Goal: Information Seeking & Learning: Learn about a topic

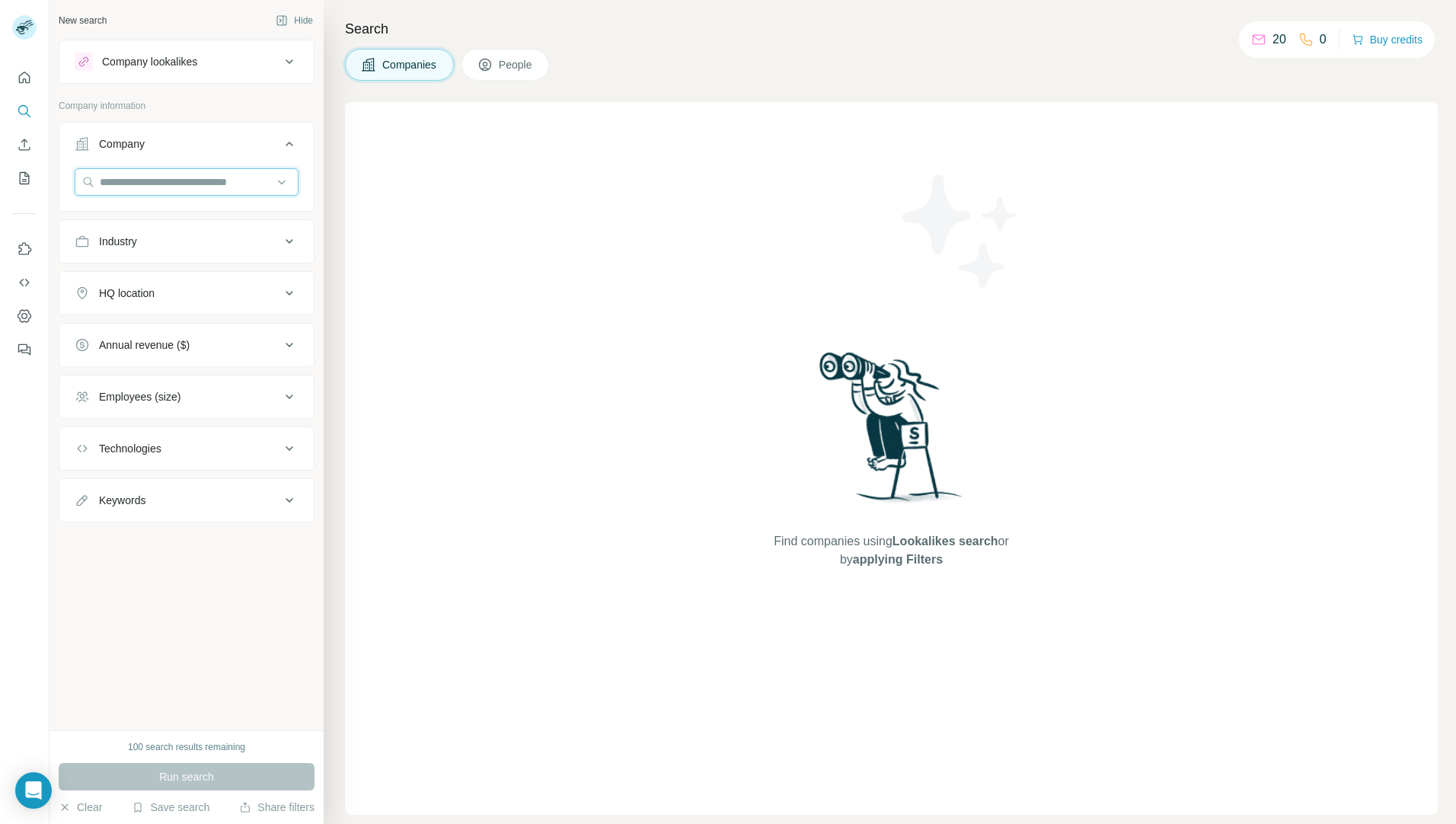
click at [193, 187] on input "text" at bounding box center [187, 182] width 224 height 28
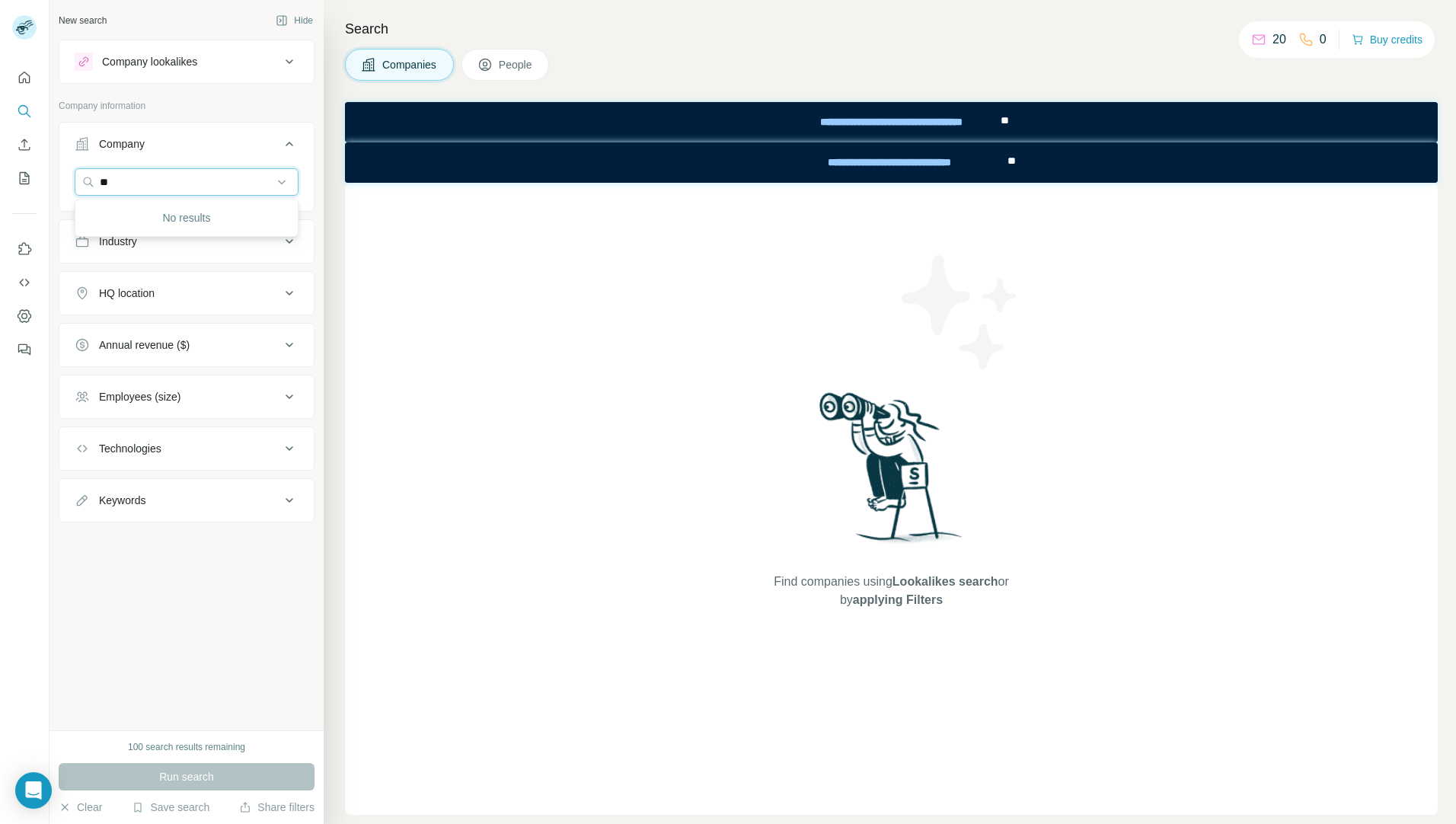
type input "*"
click at [275, 665] on div "New search Hide Company lookalikes Company information Company Industry HQ loca…" at bounding box center [187, 365] width 274 height 731
click at [194, 72] on button "Company lookalikes" at bounding box center [187, 61] width 254 height 36
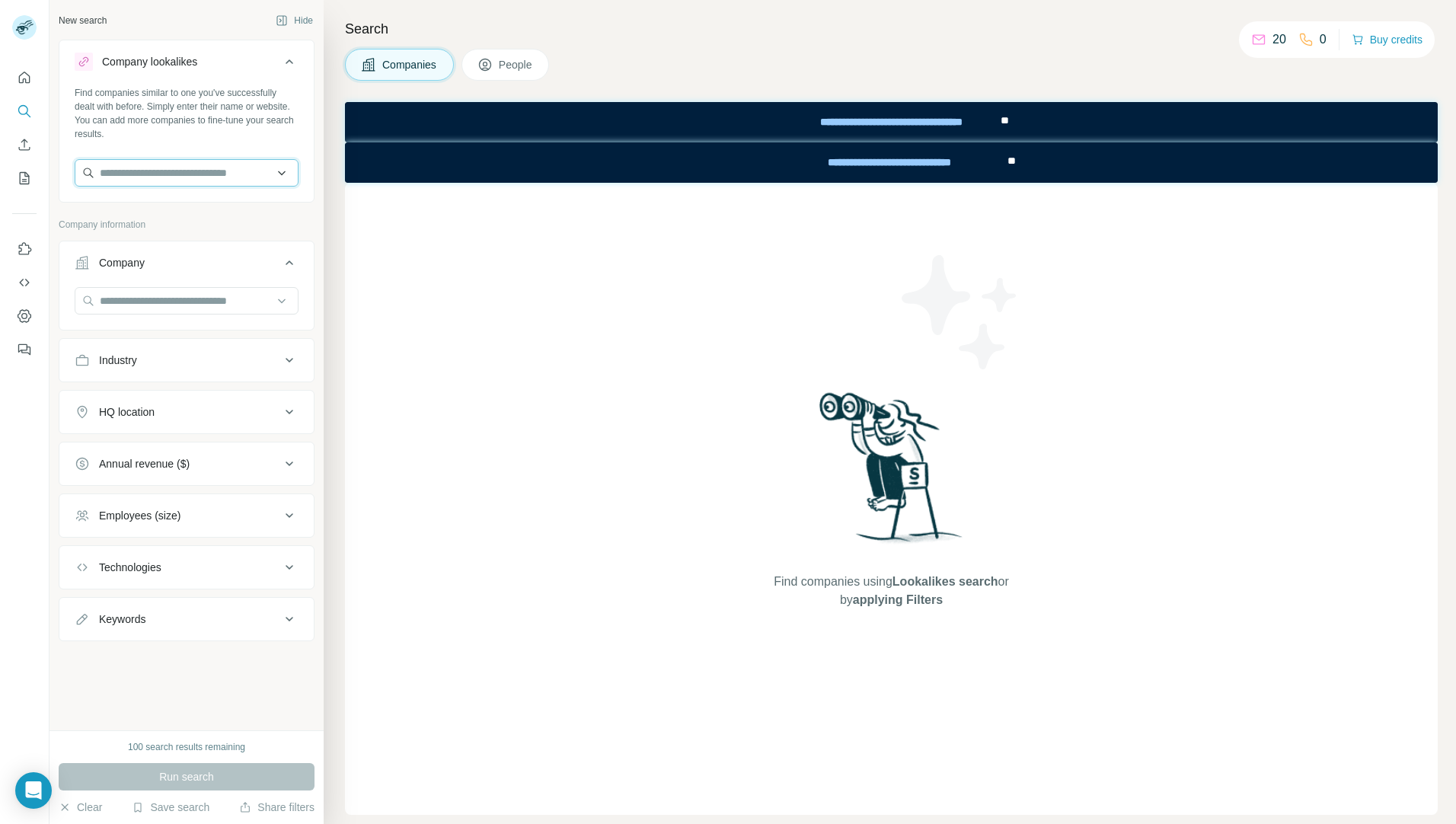
click at [205, 178] on input "text" at bounding box center [187, 173] width 224 height 28
click at [189, 170] on input "text" at bounding box center [187, 173] width 224 height 28
paste input "**********"
type input "**********"
click at [173, 218] on p "[PERSON_NAME][DOMAIN_NAME]" at bounding box center [194, 221] width 152 height 13
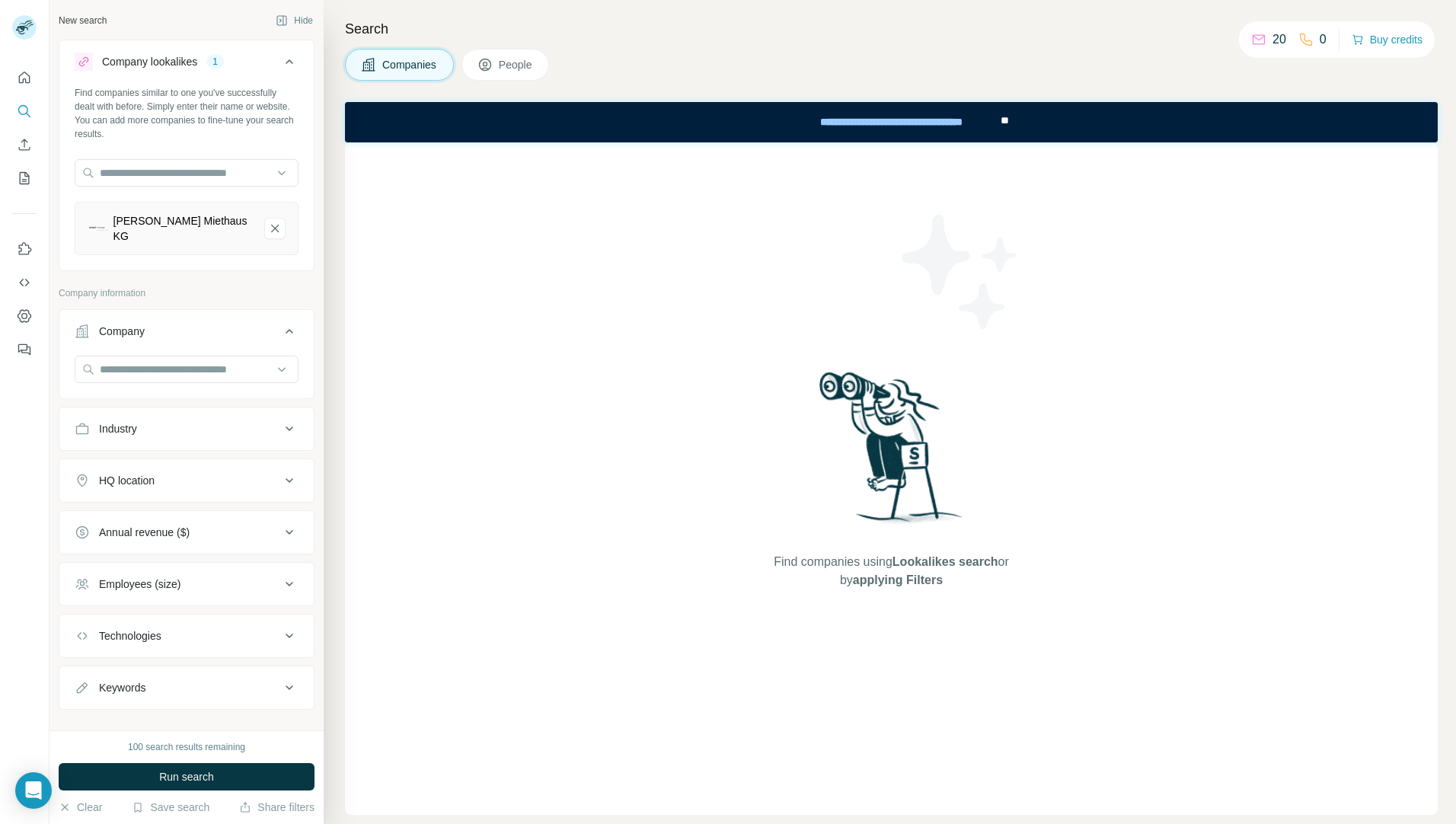
click at [532, 66] on span "People" at bounding box center [516, 64] width 35 height 15
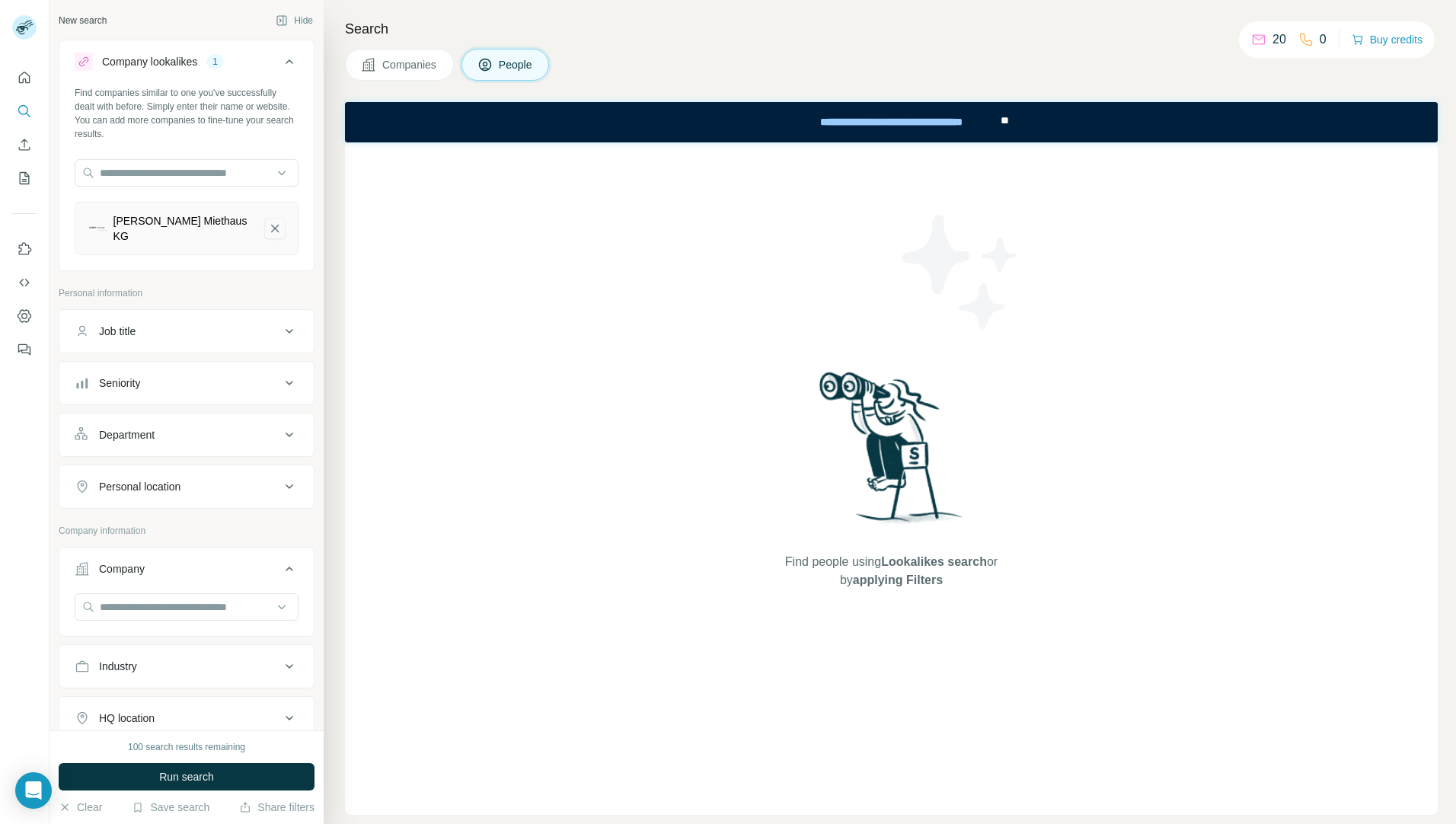
click at [268, 229] on icon "KUNZE Miethaus KG-remove-button" at bounding box center [274, 228] width 13 height 15
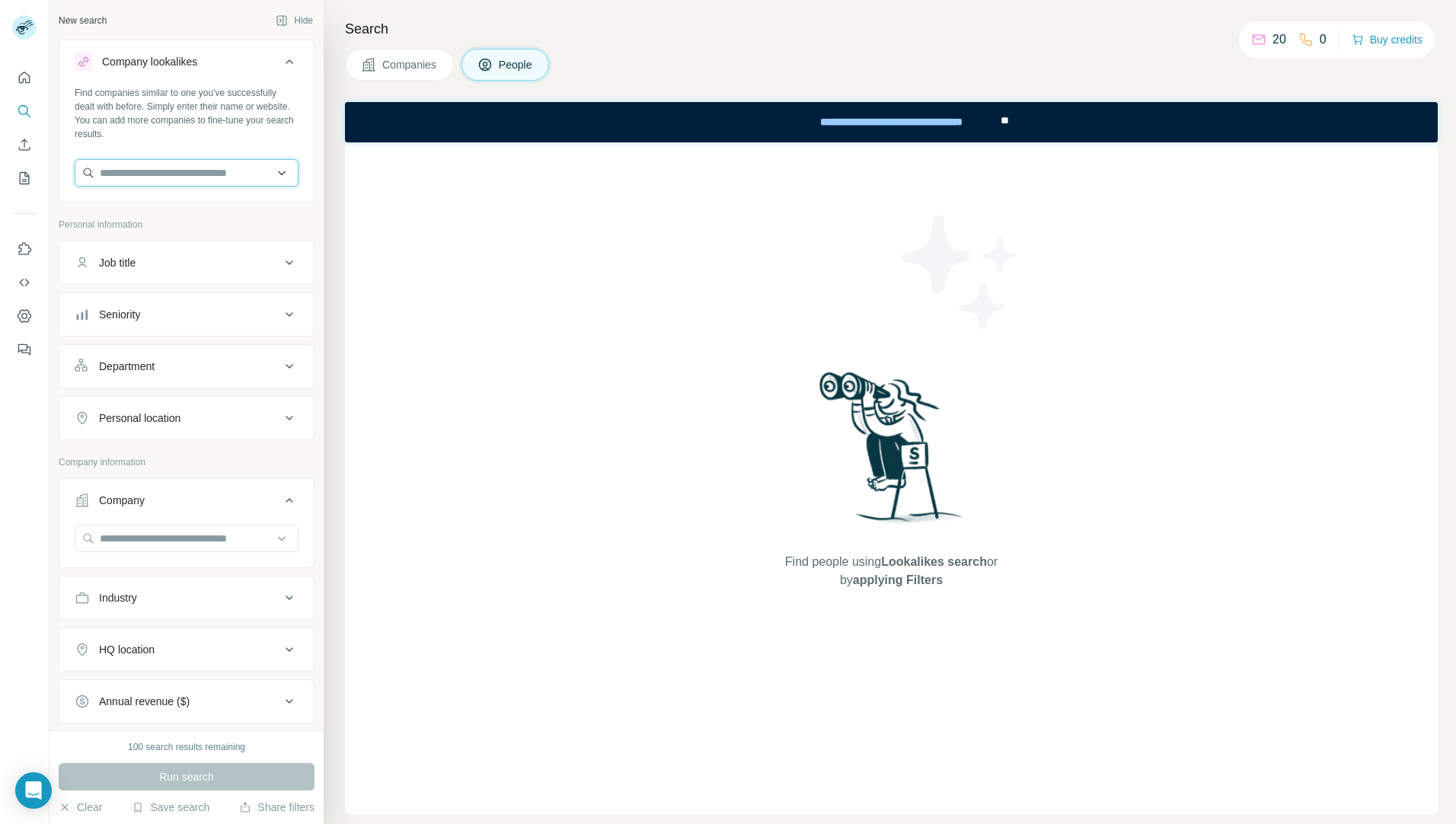
click at [156, 167] on input "text" at bounding box center [187, 173] width 224 height 28
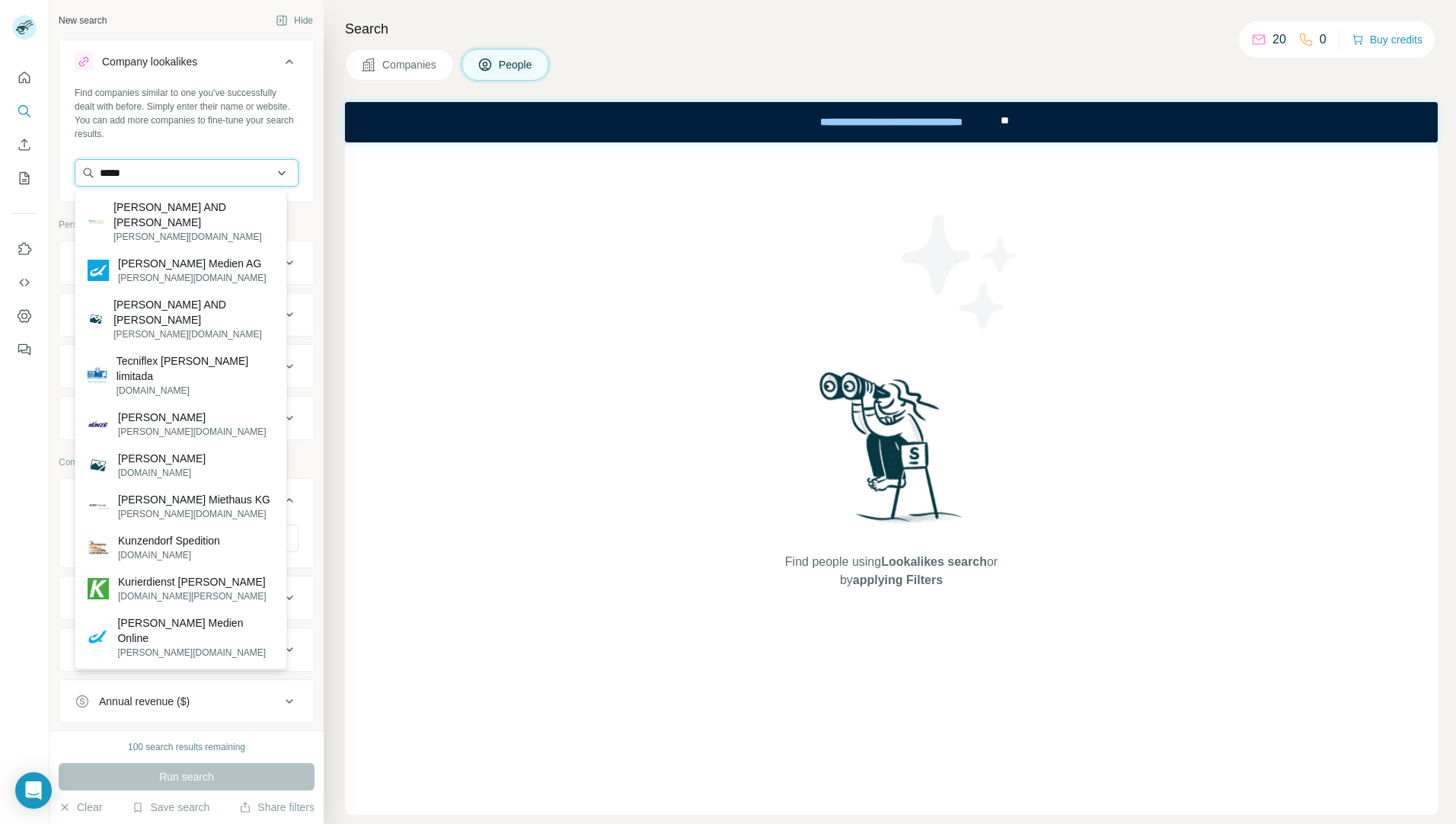
drag, startPoint x: 159, startPoint y: 178, endPoint x: 106, endPoint y: 177, distance: 53.0
click at [106, 177] on input "*****" at bounding box center [187, 173] width 224 height 28
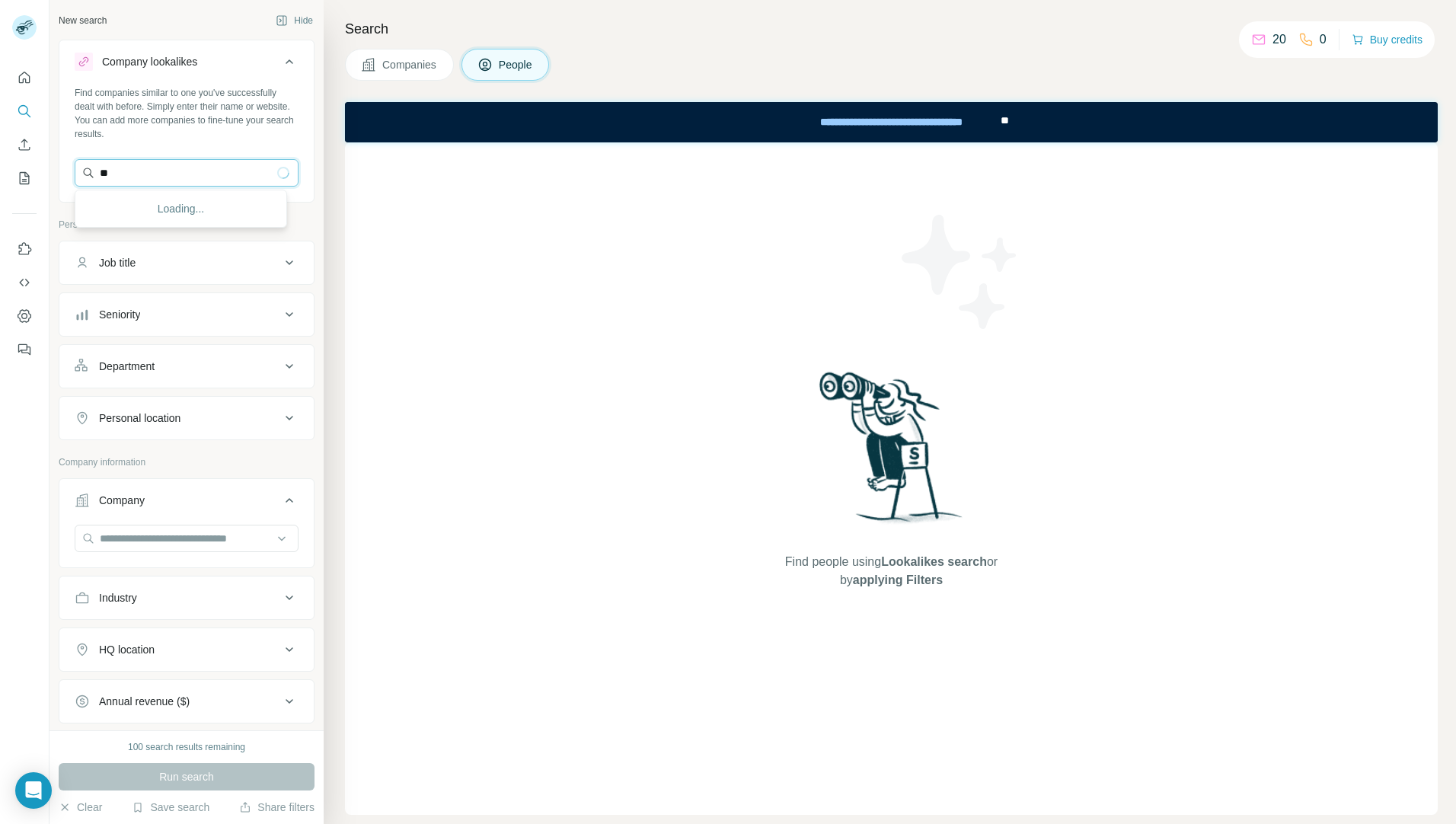
type input "*"
click at [539, 335] on div "Find people using Lookalikes search or by applying Filters" at bounding box center [891, 479] width 1093 height 673
